Goal: Task Accomplishment & Management: Manage account settings

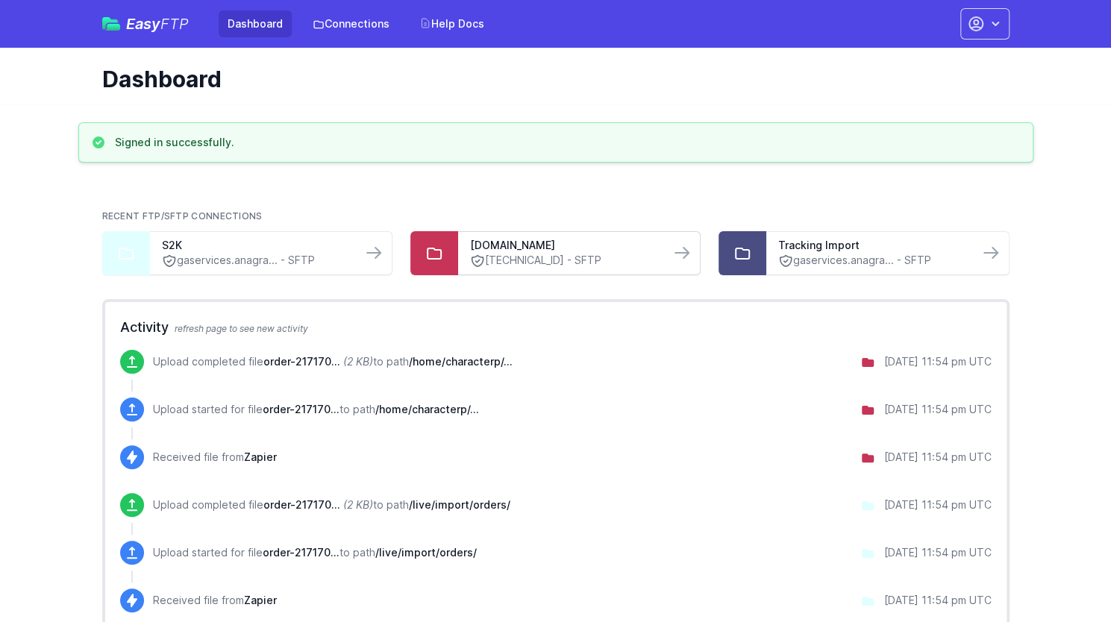
click at [524, 260] on link "203.143.87.232 - SFTP" at bounding box center [564, 261] width 188 height 16
click at [803, 253] on link "gaservices.anagra... - SFTP" at bounding box center [872, 261] width 188 height 16
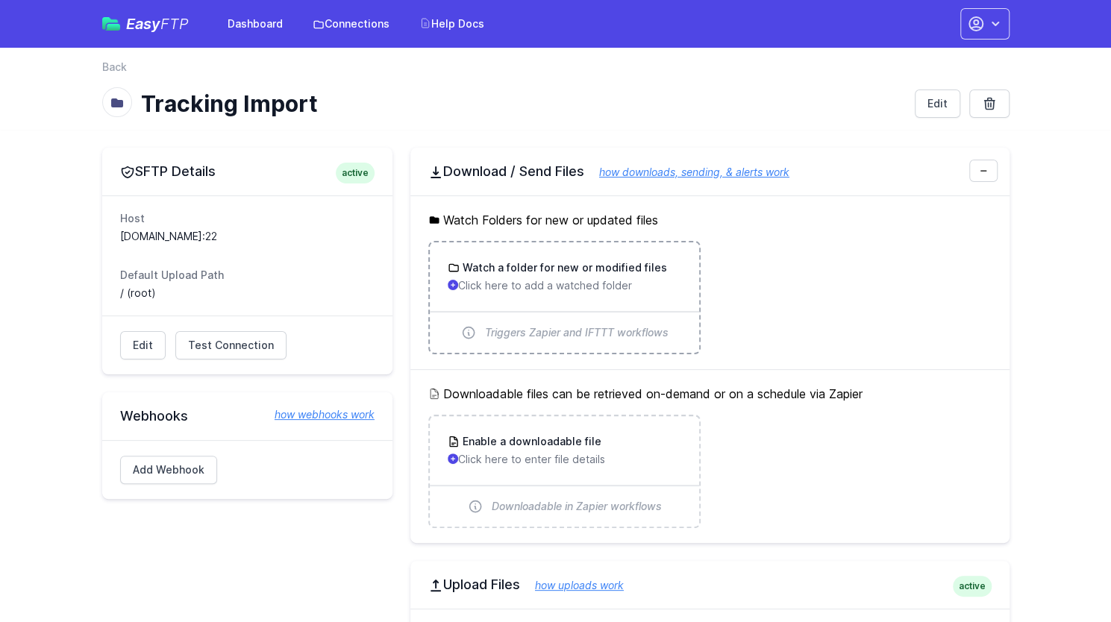
click at [588, 287] on p "Click here to add a watched folder" at bounding box center [565, 285] width 234 height 15
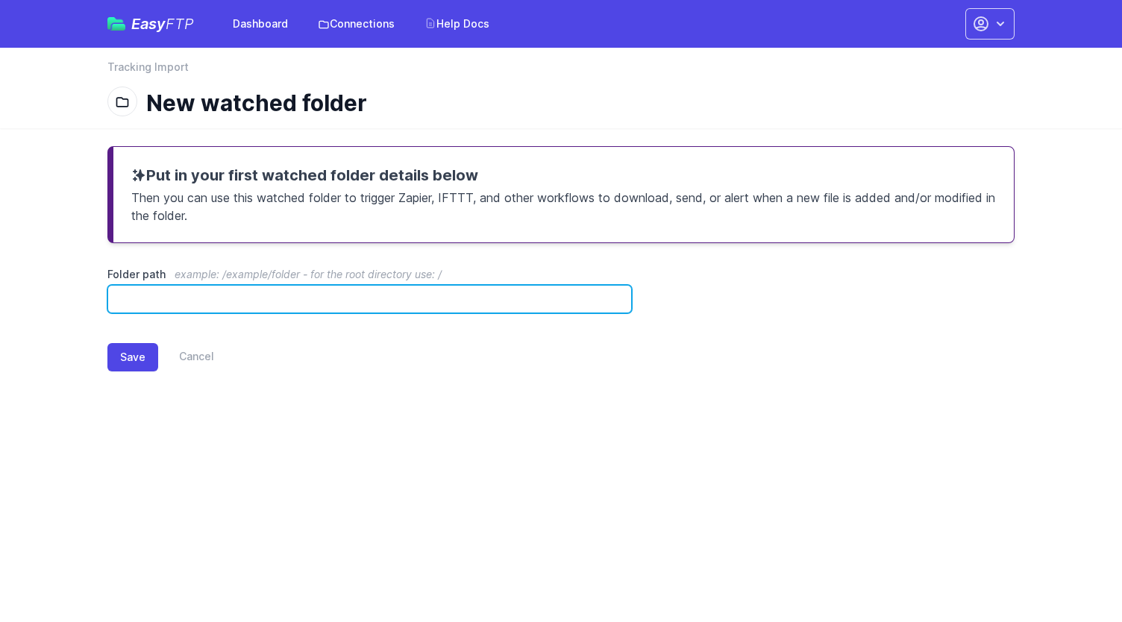
paste input "**********"
type input "**********"
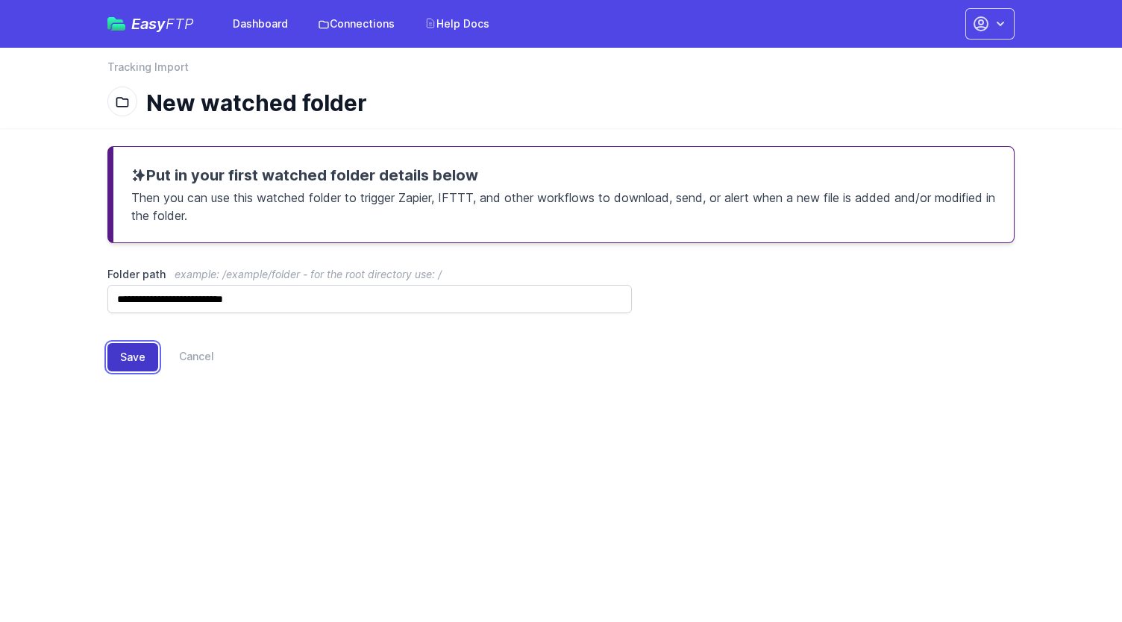
click at [128, 362] on button "Save" at bounding box center [132, 357] width 51 height 28
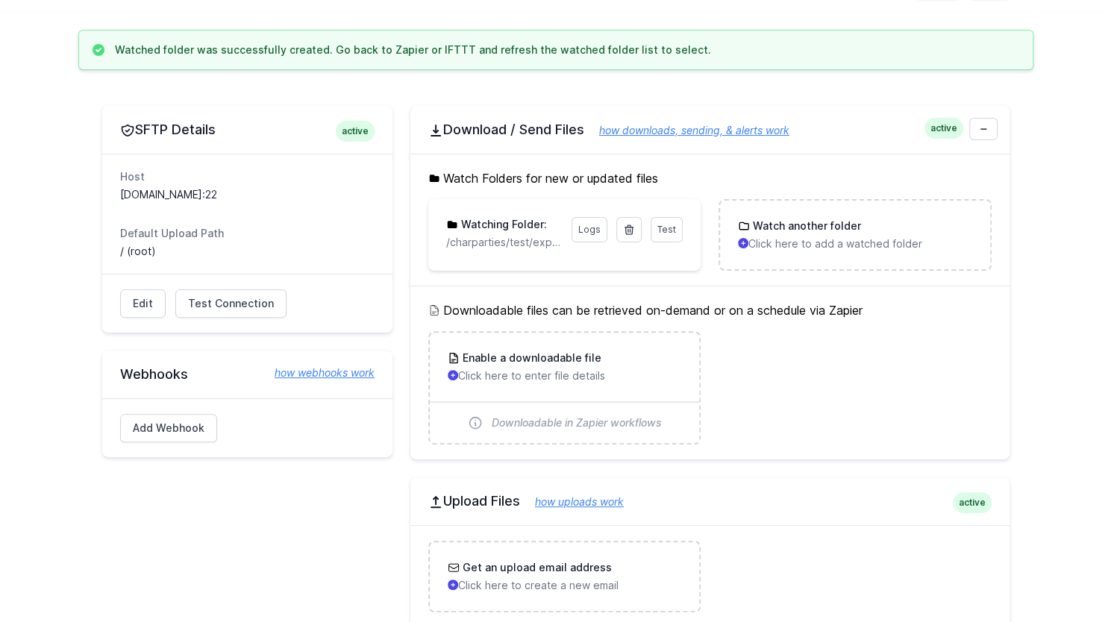
scroll to position [75, 0]
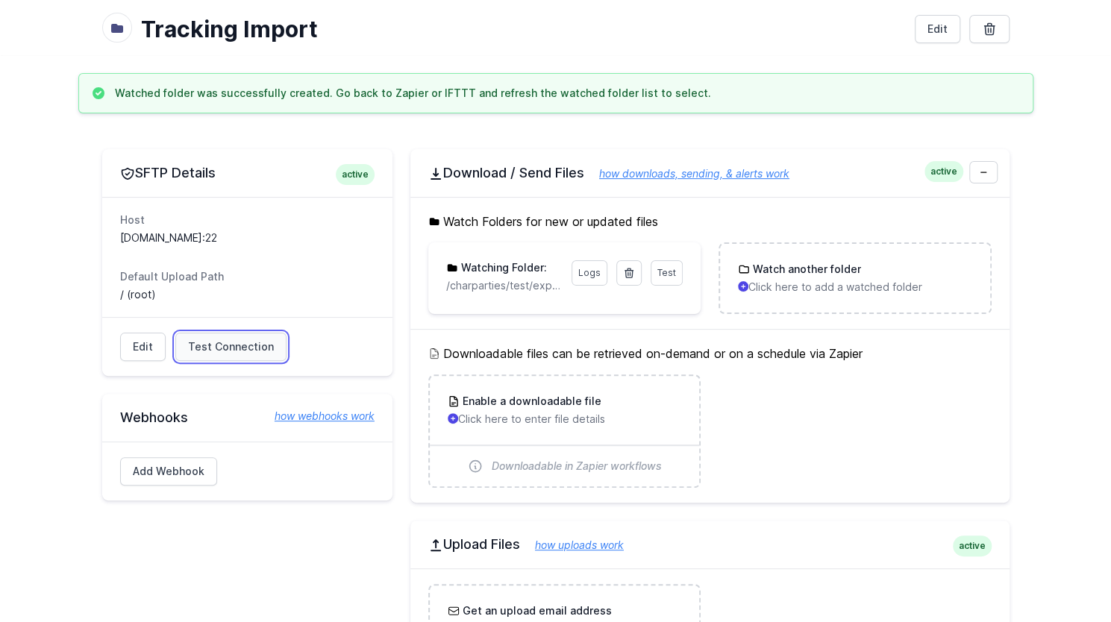
click at [254, 339] on span "Test Connection" at bounding box center [231, 346] width 86 height 15
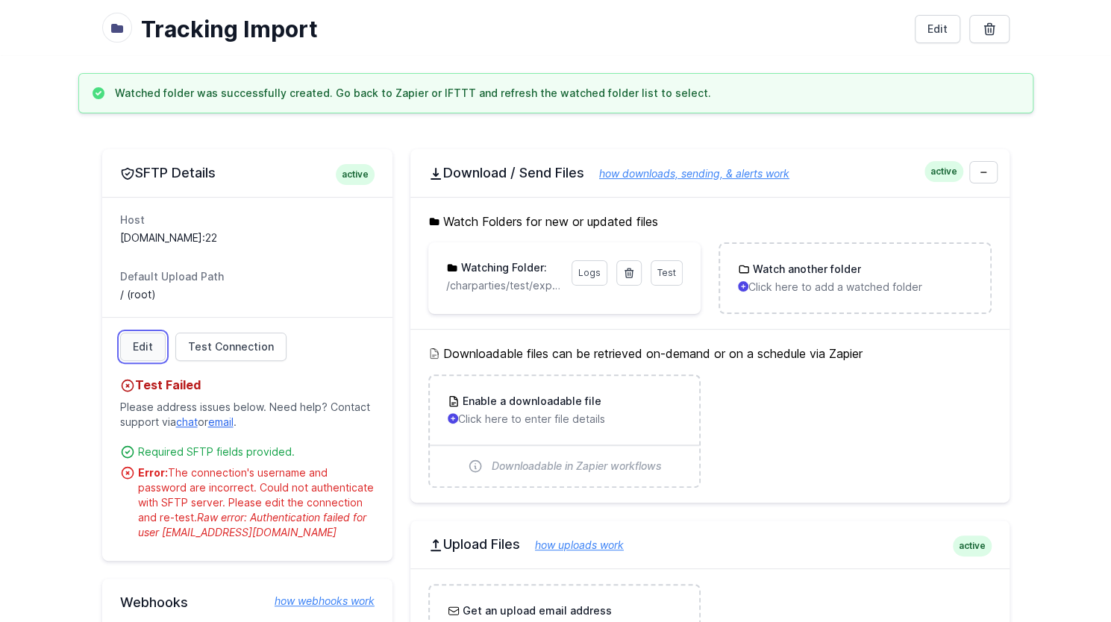
click at [142, 342] on link "Edit" at bounding box center [143, 347] width 46 height 28
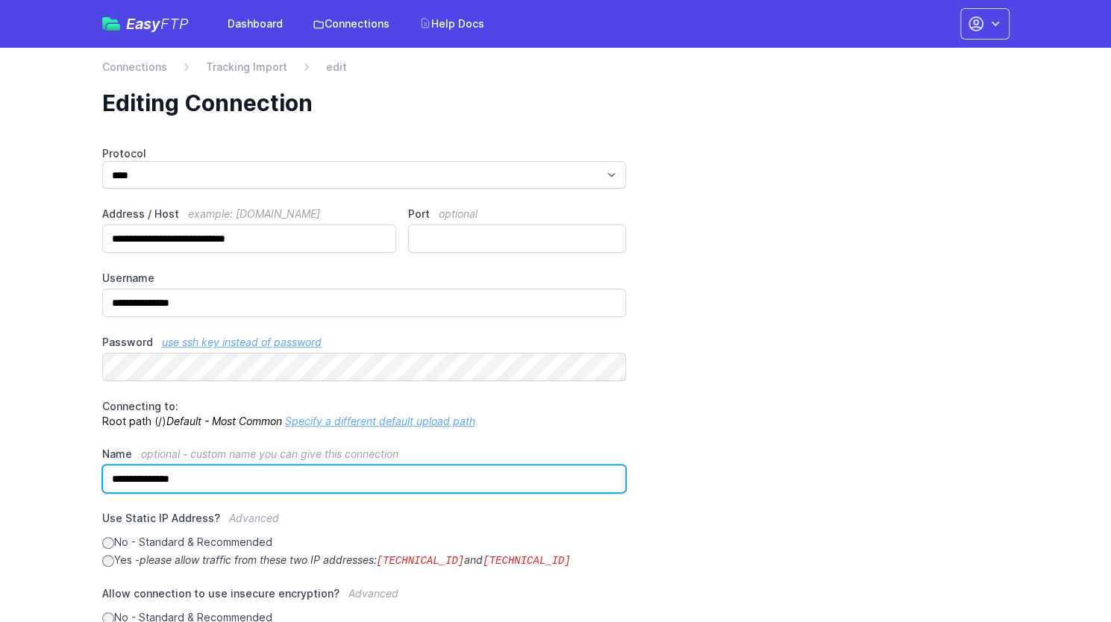
click at [212, 469] on input "**********" at bounding box center [364, 479] width 524 height 28
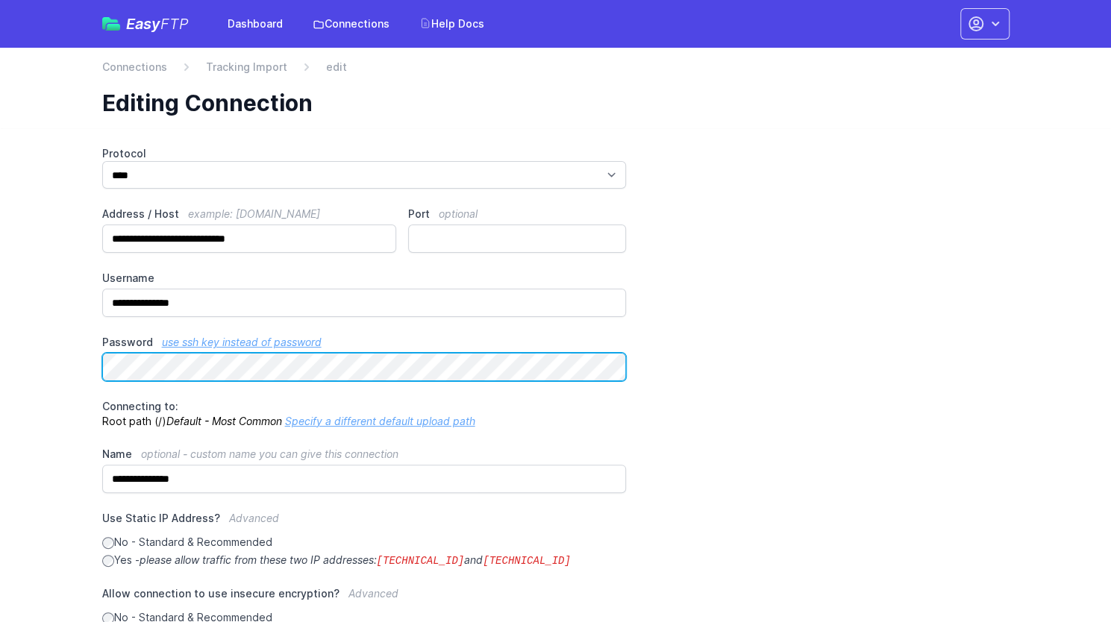
click at [51, 362] on main "**********" at bounding box center [555, 510] width 1111 height 764
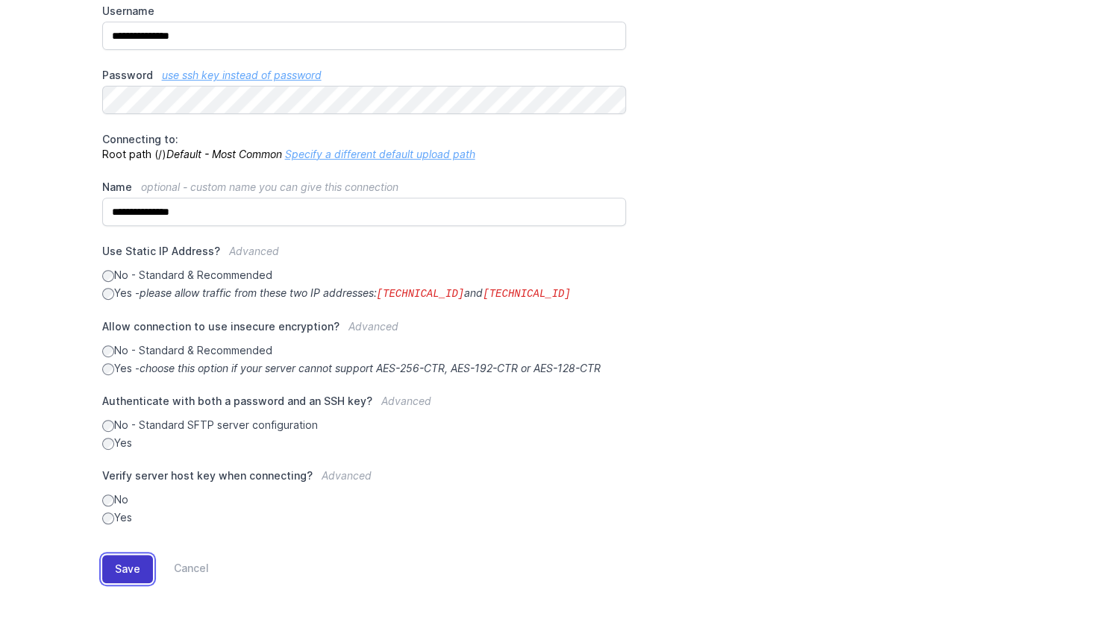
click at [133, 571] on button "Save" at bounding box center [127, 569] width 51 height 28
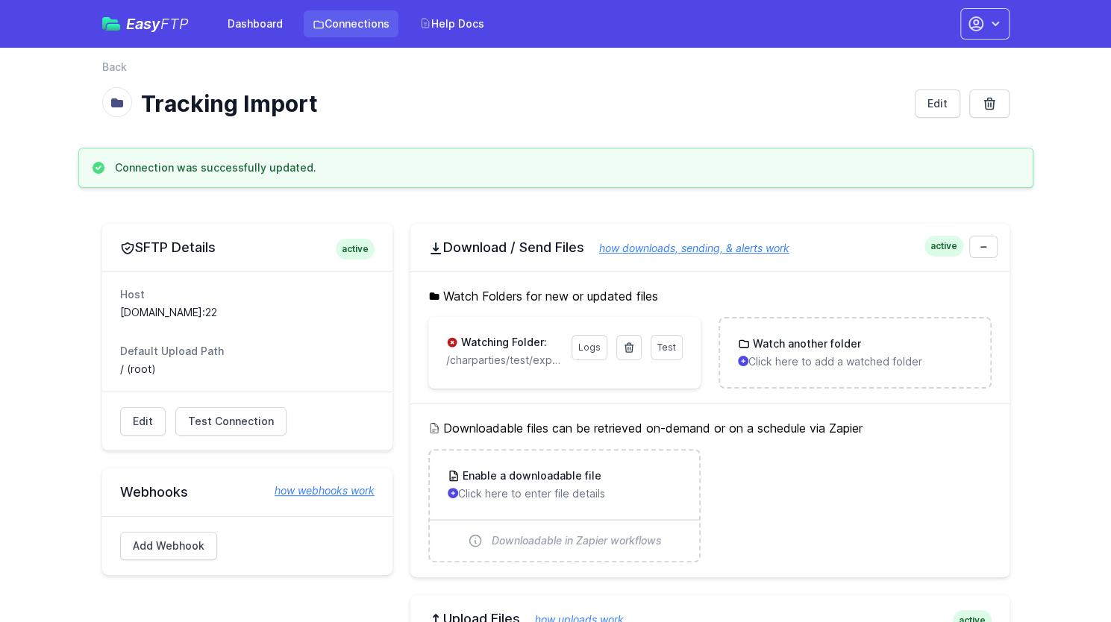
click at [343, 20] on link "Connections" at bounding box center [351, 23] width 95 height 27
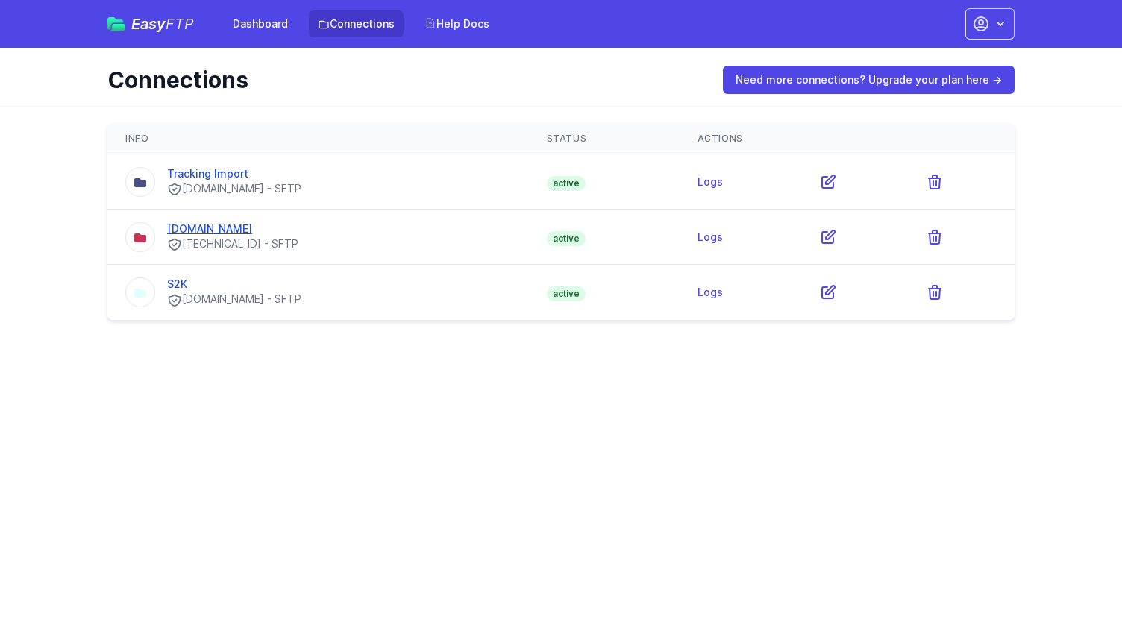
click at [219, 233] on link "characterparties.com.au" at bounding box center [209, 228] width 85 height 13
click at [181, 280] on link "S2K" at bounding box center [177, 284] width 20 height 13
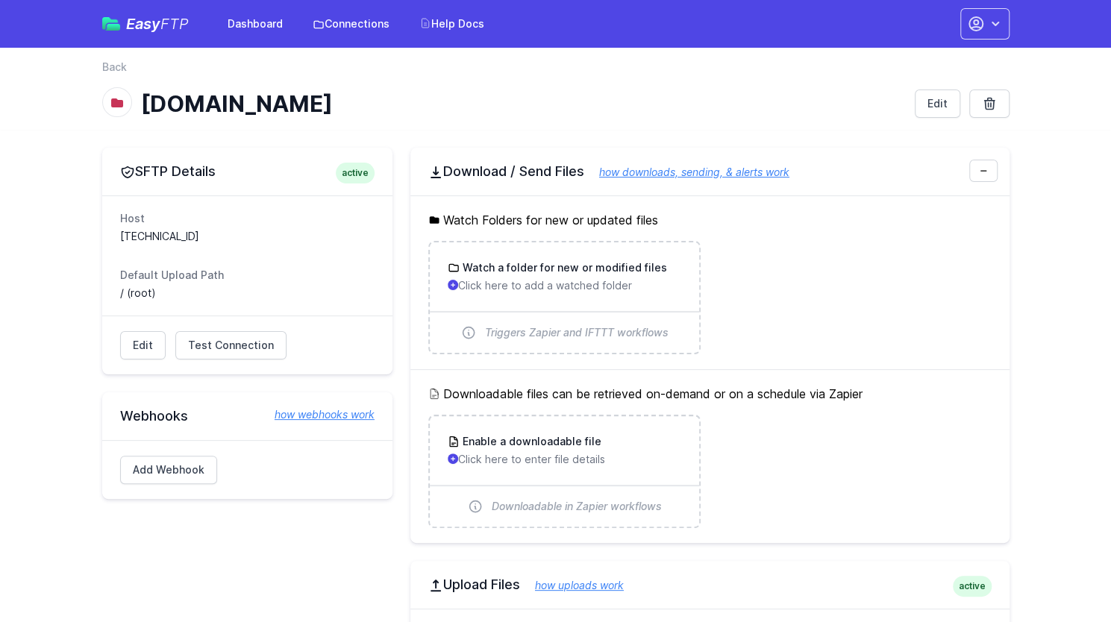
drag, startPoint x: 230, startPoint y: 237, endPoint x: 111, endPoint y: 236, distance: 118.6
click at [111, 236] on div "Host [TECHNICAL_ID] Default Upload Path / (root)" at bounding box center [247, 255] width 290 height 120
click at [140, 346] on link "Edit" at bounding box center [143, 345] width 46 height 28
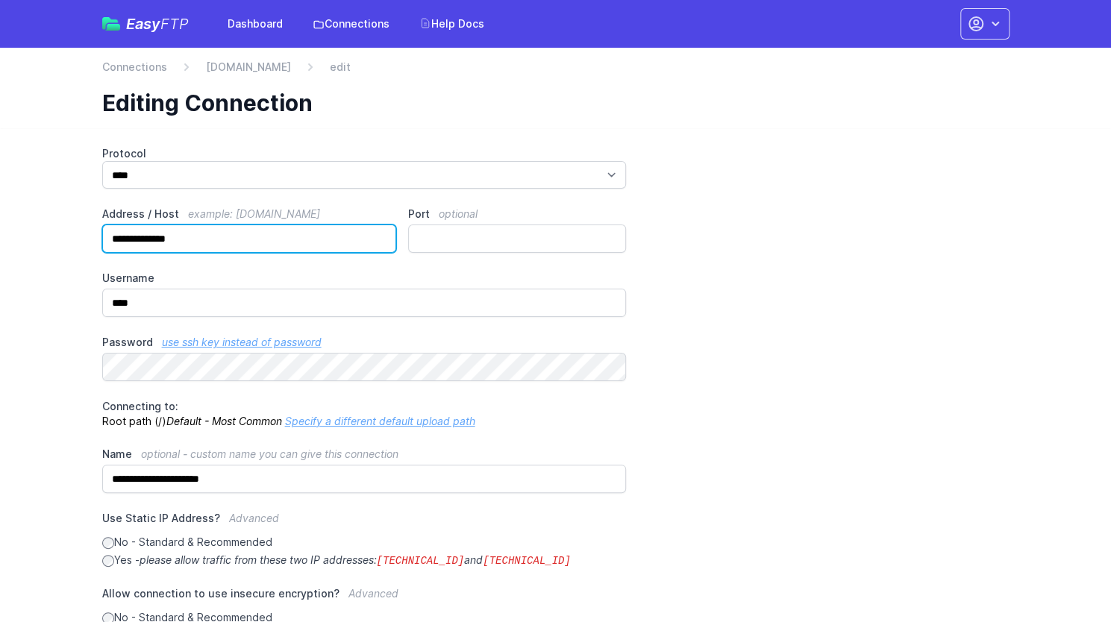
drag, startPoint x: 210, startPoint y: 235, endPoint x: 101, endPoint y: 234, distance: 108.2
click at [102, 234] on input "**********" at bounding box center [249, 239] width 295 height 28
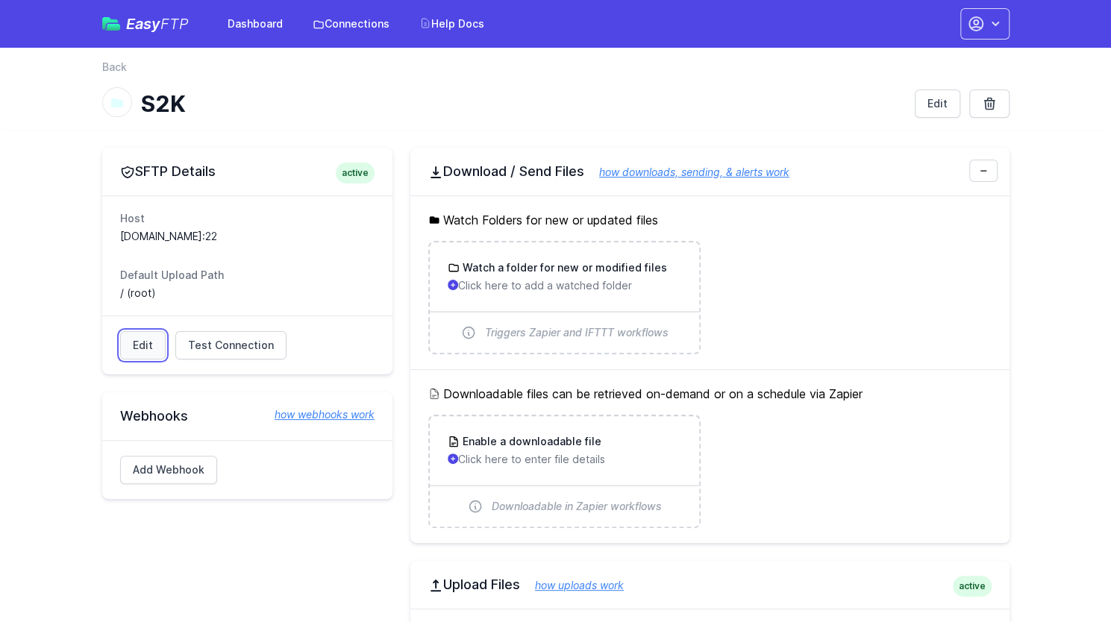
click at [140, 342] on link "Edit" at bounding box center [143, 345] width 46 height 28
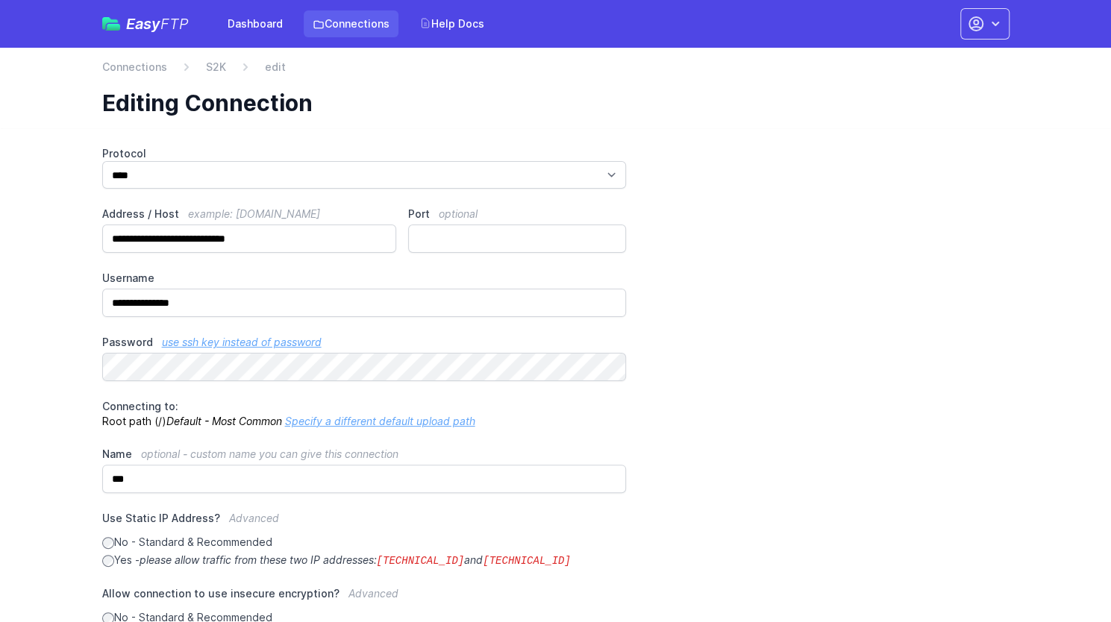
click at [342, 22] on link "Connections" at bounding box center [351, 23] width 95 height 27
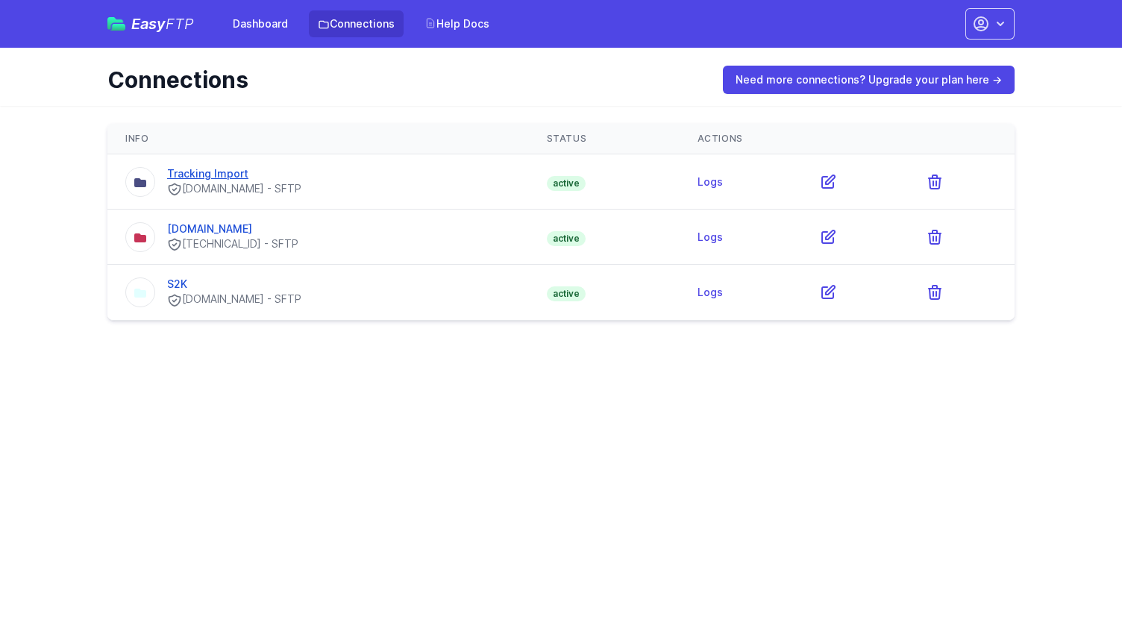
click at [231, 169] on link "Tracking Import" at bounding box center [207, 173] width 81 height 13
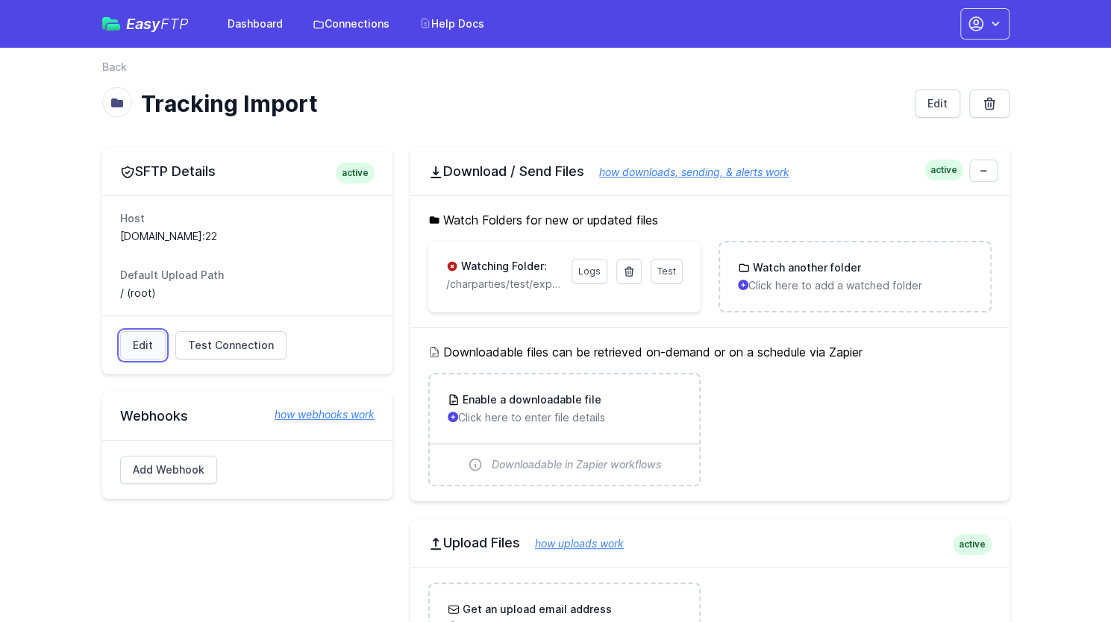
click at [148, 347] on link "Edit" at bounding box center [143, 345] width 46 height 28
click at [198, 341] on span "Test Connection" at bounding box center [231, 345] width 86 height 15
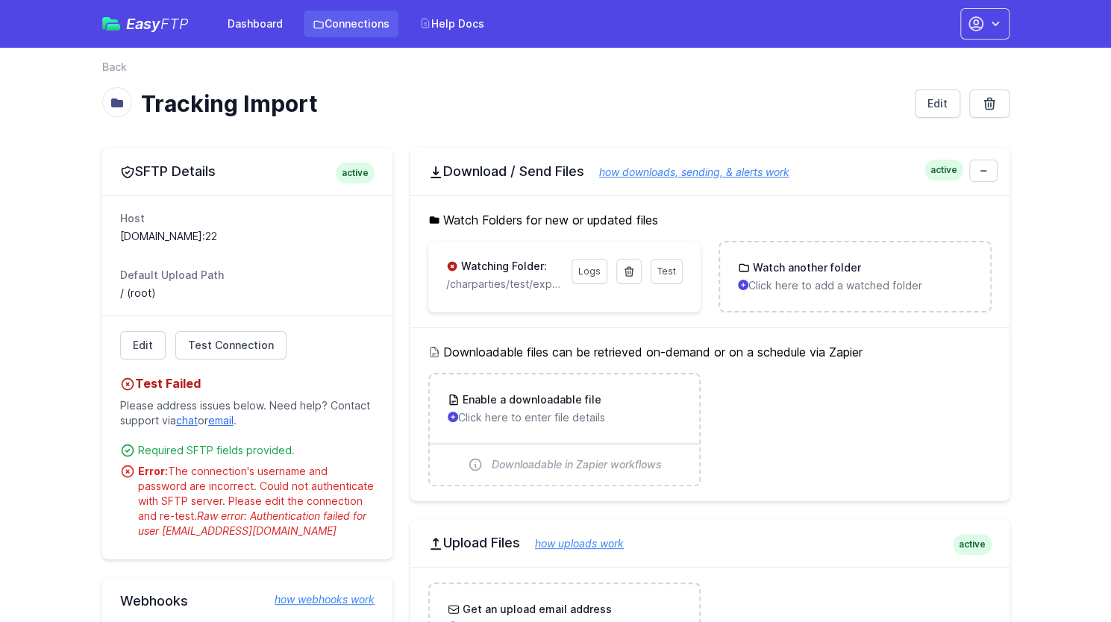
click at [352, 19] on link "Connections" at bounding box center [351, 23] width 95 height 27
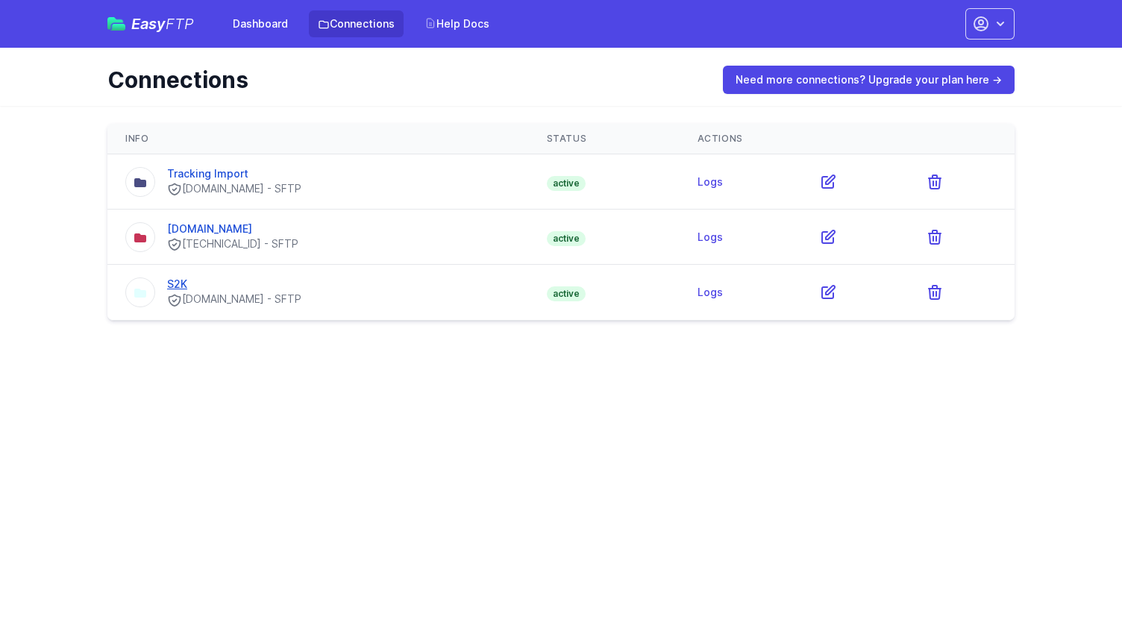
click at [176, 281] on link "S2K" at bounding box center [177, 284] width 20 height 13
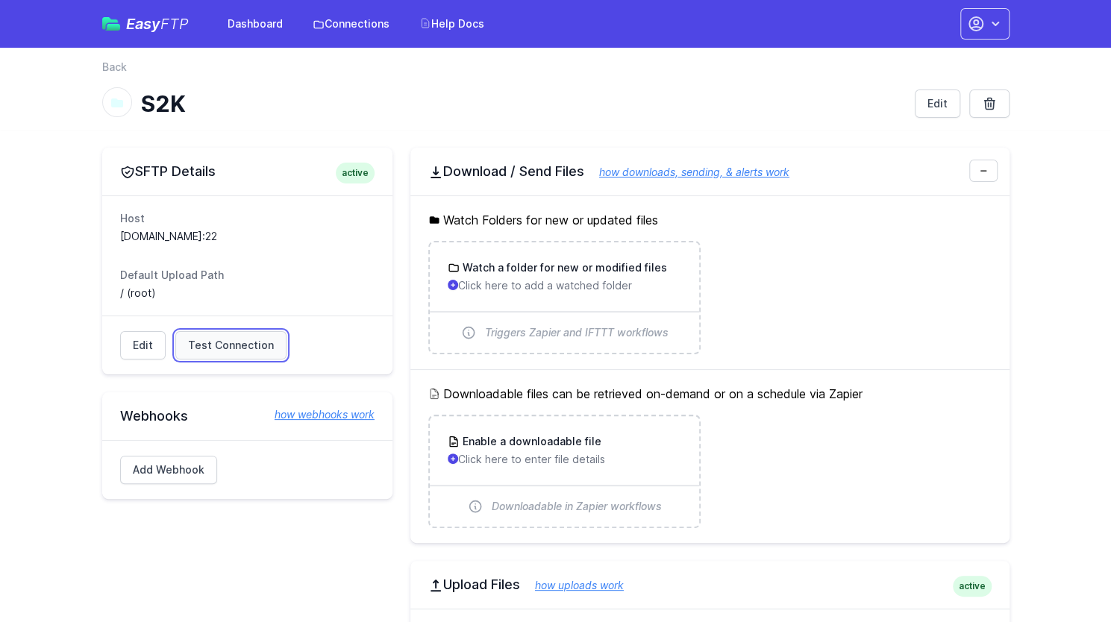
click at [222, 347] on span "Test Connection" at bounding box center [231, 345] width 86 height 15
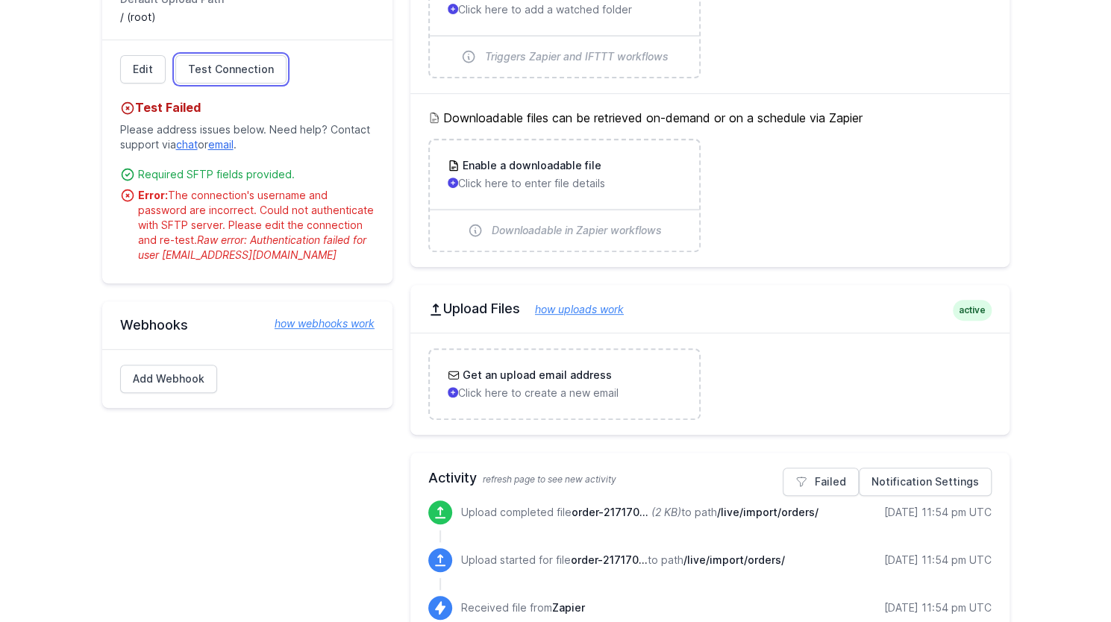
scroll to position [298, 0]
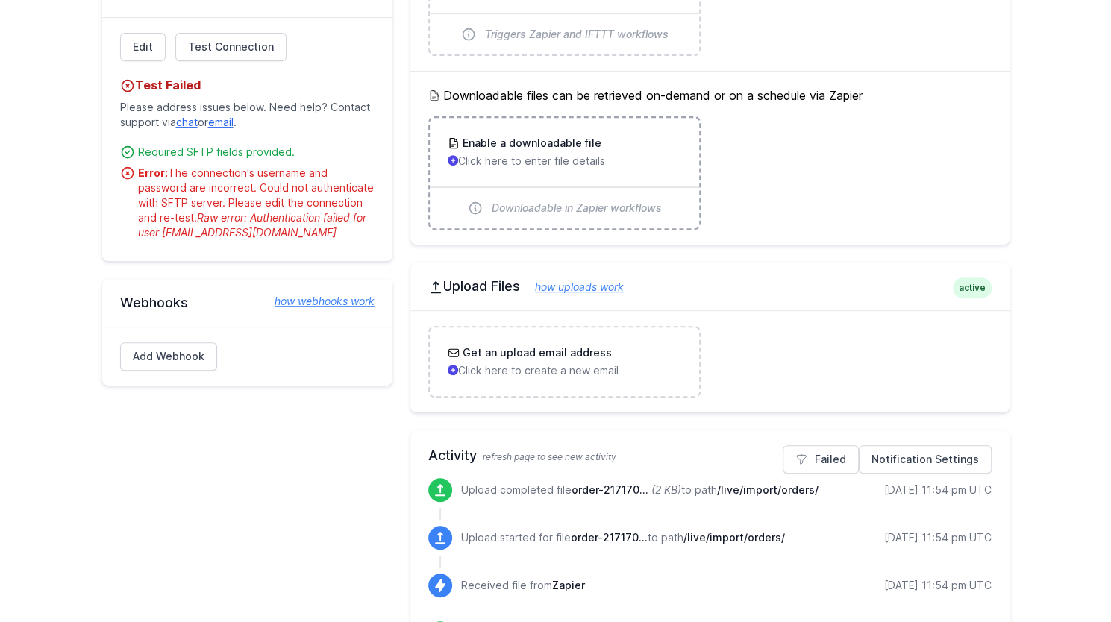
click at [600, 210] on span "Downloadable in Zapier workflows" at bounding box center [577, 208] width 170 height 15
